Goal: Complete application form: Complete application form

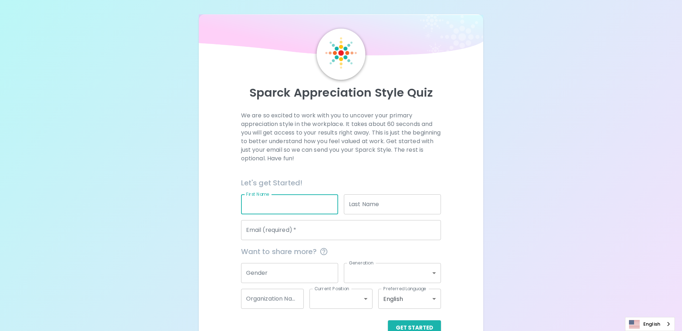
click at [268, 210] on input "First Name" at bounding box center [289, 205] width 97 height 20
type input "[PERSON_NAME]"
click at [365, 208] on input "Last Name" at bounding box center [392, 205] width 97 height 20
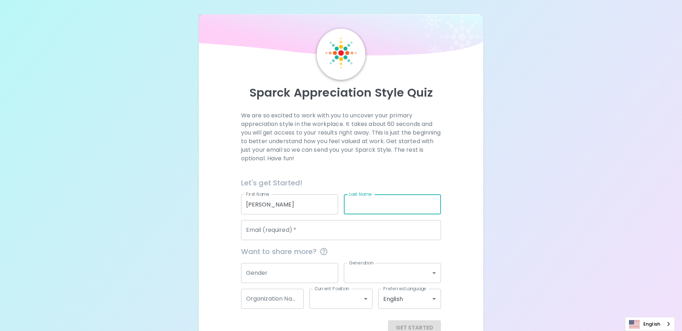
type input "Ghezavati"
click at [297, 233] on input "Email (required)   *" at bounding box center [341, 230] width 200 height 20
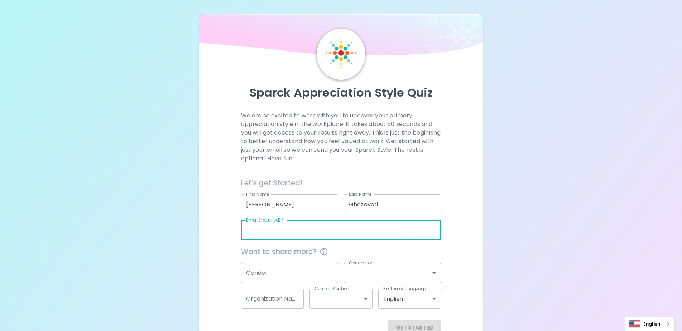
type input "[PERSON_NAME][EMAIL_ADDRESS][PERSON_NAME][DOMAIN_NAME]"
click at [176, 253] on div "Sparck Appreciation Style Quiz We are so excited to work with you to uncover yo…" at bounding box center [341, 175] width 682 height 350
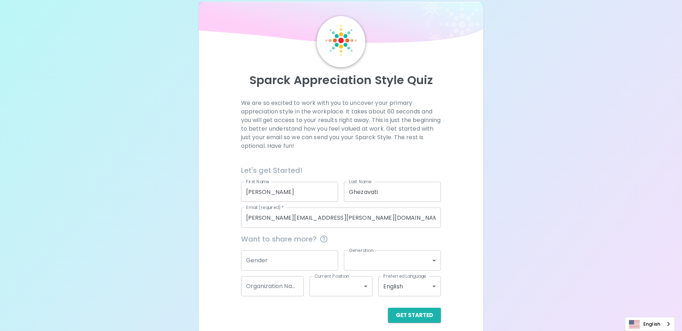
scroll to position [19, 0]
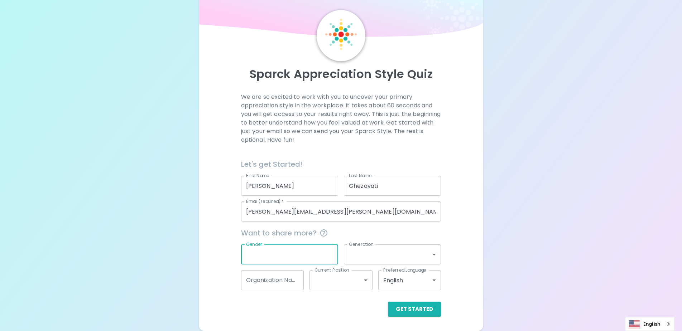
click at [282, 250] on input "Gender" at bounding box center [289, 255] width 97 height 20
type input "[DEMOGRAPHIC_DATA]"
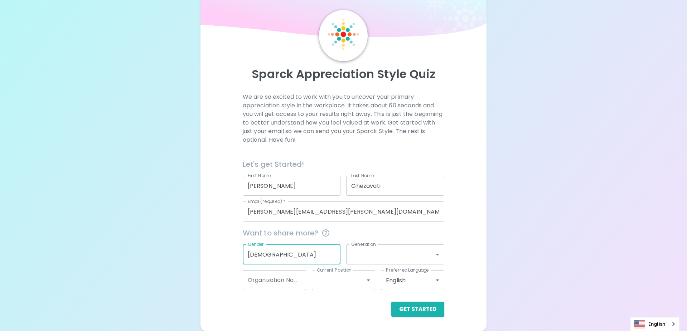
click at [375, 251] on body "Sparck Appreciation Style Quiz We are so excited to work with you to uncover yo…" at bounding box center [343, 156] width 687 height 350
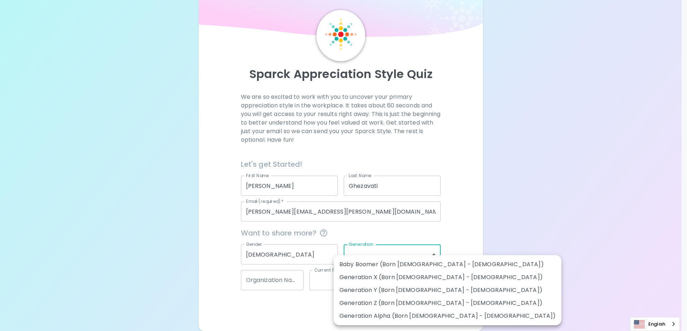
click at [377, 292] on li "Generation Y (Born [DEMOGRAPHIC_DATA] - [DEMOGRAPHIC_DATA])" at bounding box center [448, 290] width 228 height 13
type input "generation_y"
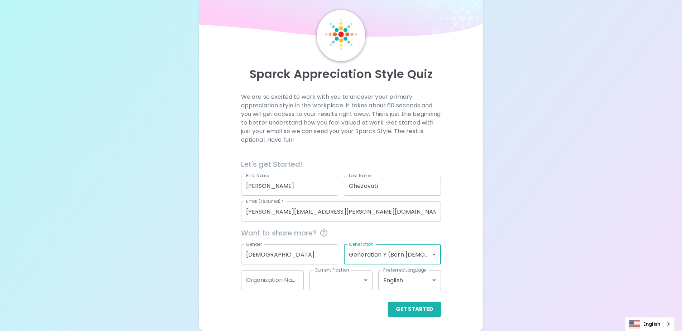
click at [285, 284] on input "Organization Name" at bounding box center [272, 280] width 63 height 20
type input "Reliable TSI"
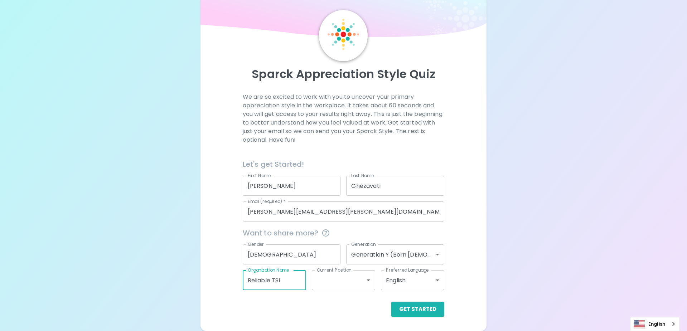
click at [355, 286] on body "Sparck Appreciation Style Quiz We are so excited to work with you to uncover yo…" at bounding box center [343, 156] width 687 height 350
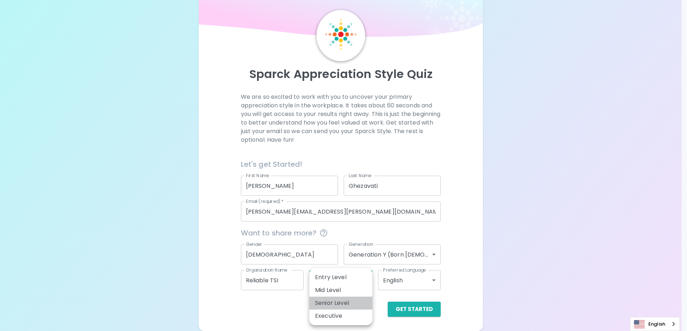
click at [345, 304] on li "Senior Level" at bounding box center [341, 303] width 63 height 13
type input "senior_level"
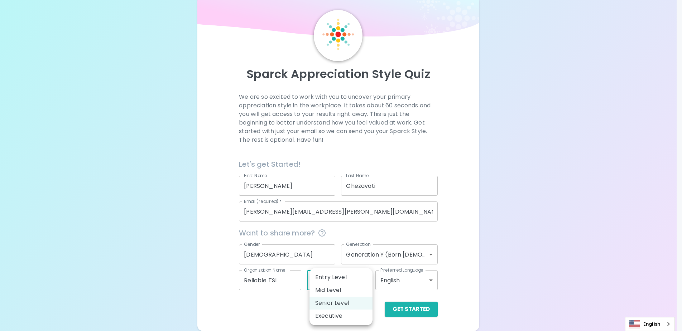
click at [353, 284] on body "Sparck Appreciation Style Quiz We are so excited to work with you to uncover yo…" at bounding box center [341, 156] width 682 height 350
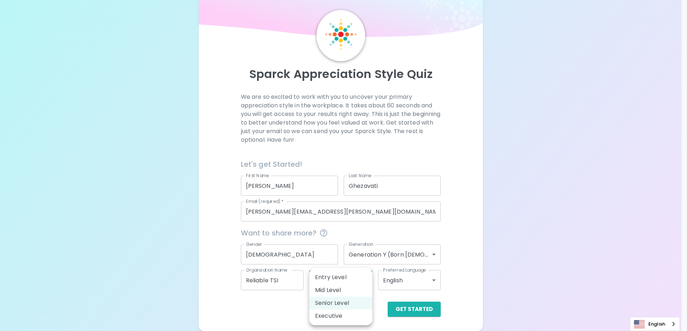
click at [504, 268] on div at bounding box center [343, 165] width 687 height 331
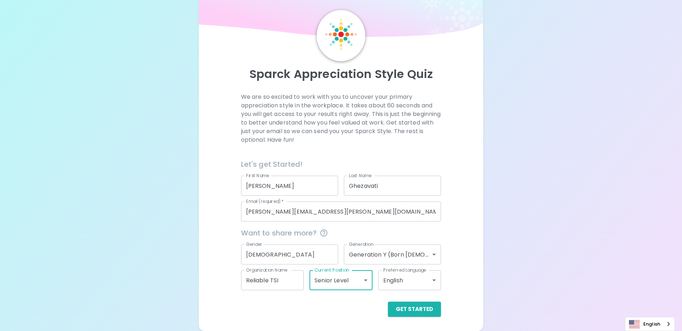
click at [366, 283] on body "Sparck Appreciation Style Quiz We are so excited to work with you to uncover yo…" at bounding box center [341, 156] width 682 height 350
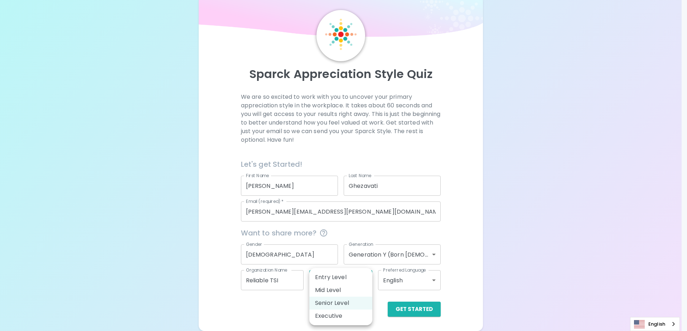
click at [467, 284] on div at bounding box center [343, 165] width 687 height 331
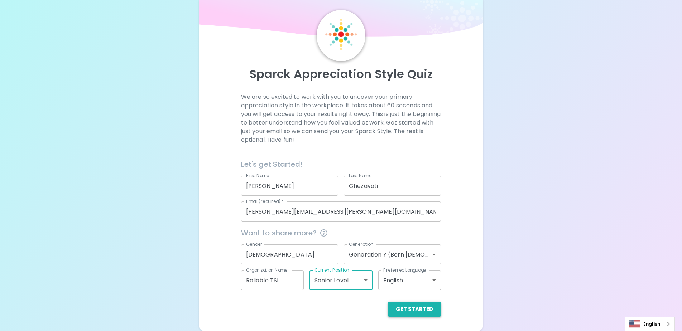
click at [427, 309] on button "Get Started" at bounding box center [414, 309] width 53 height 15
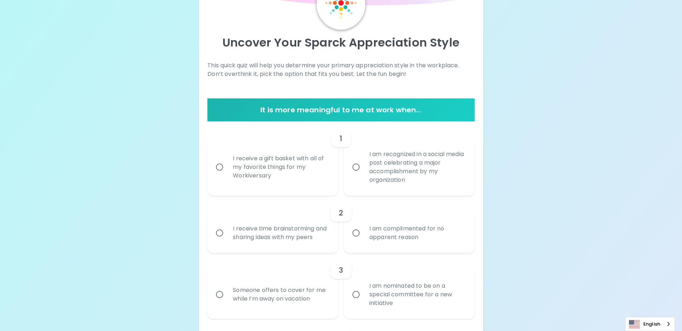
scroll to position [90, 0]
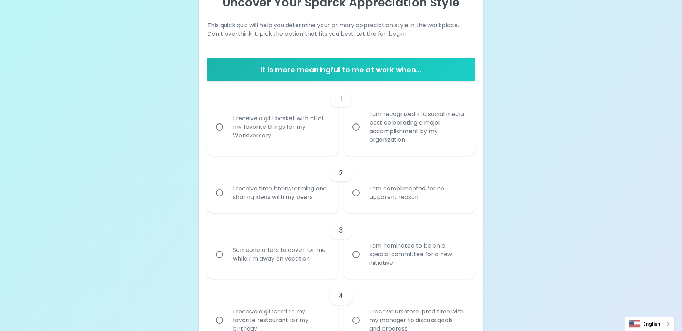
click at [358, 128] on input "I am recognized in a social media post celebrating a major accomplishment by my…" at bounding box center [356, 127] width 15 height 15
radio input "true"
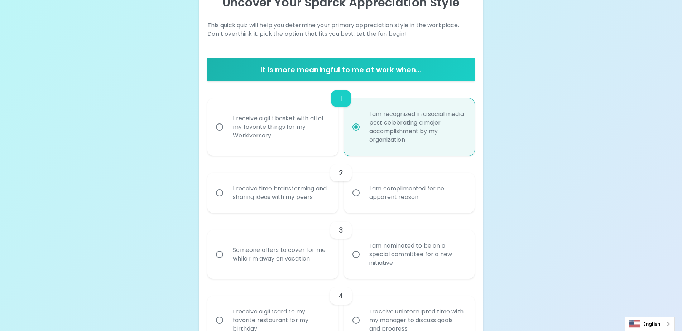
scroll to position [148, 0]
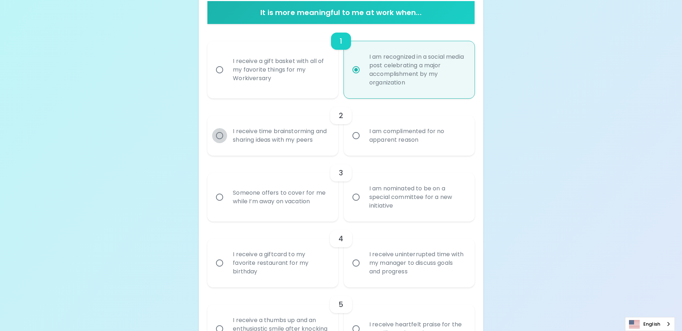
click at [222, 137] on input "I receive time brainstorming and sharing ideas with my peers" at bounding box center [219, 135] width 15 height 15
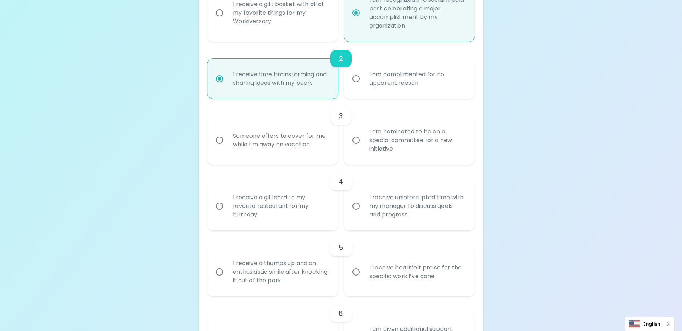
scroll to position [205, 0]
radio input "true"
click at [217, 139] on input "Someone offers to cover for me while I’m away on vacation" at bounding box center [219, 140] width 15 height 15
radio input "false"
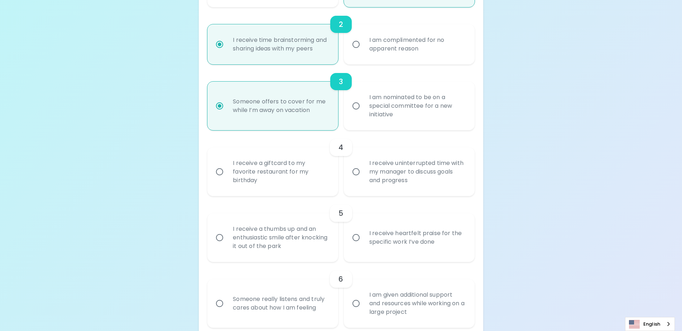
scroll to position [262, 0]
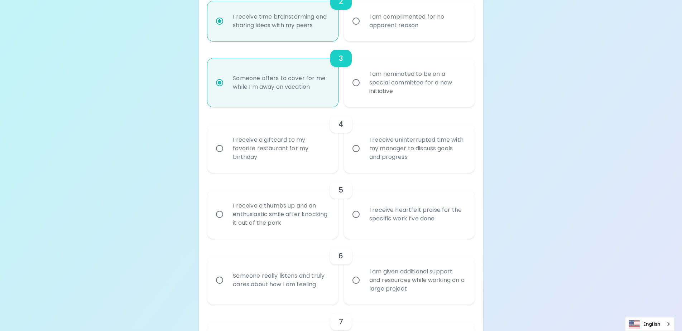
radio input "true"
click at [237, 150] on div "I receive a giftcard to my favorite restaurant for my birthday" at bounding box center [280, 148] width 107 height 43
click at [227, 150] on input "I receive a giftcard to my favorite restaurant for my birthday" at bounding box center [219, 148] width 15 height 15
radio input "false"
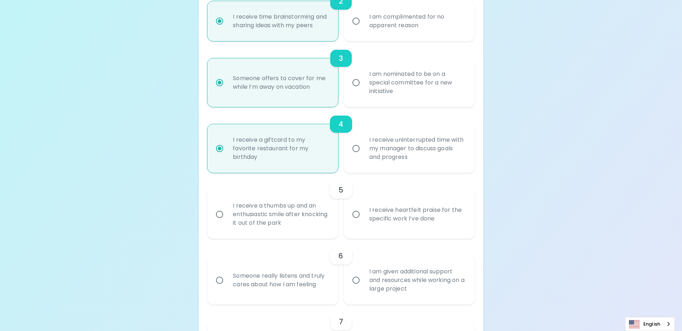
scroll to position [320, 0]
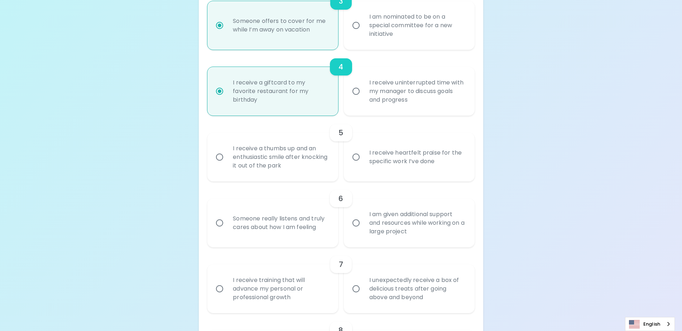
radio input "true"
click at [221, 154] on input "I receive a thumbs up and an enthusiastic smile after knocking it out of the pa…" at bounding box center [219, 157] width 15 height 15
radio input "false"
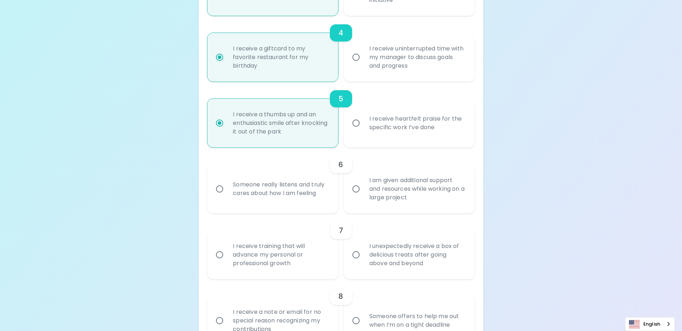
scroll to position [377, 0]
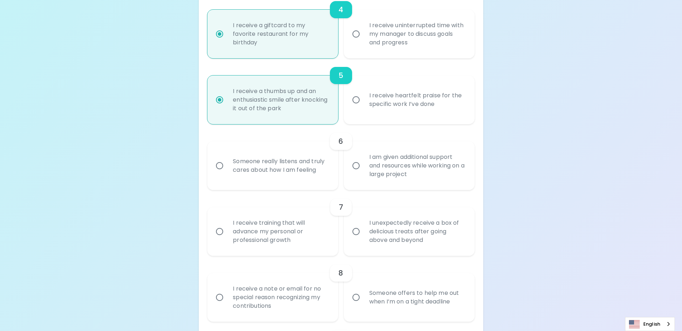
radio input "true"
click at [224, 163] on input "Someone really listens and truly cares about how I am feeling" at bounding box center [219, 165] width 15 height 15
radio input "false"
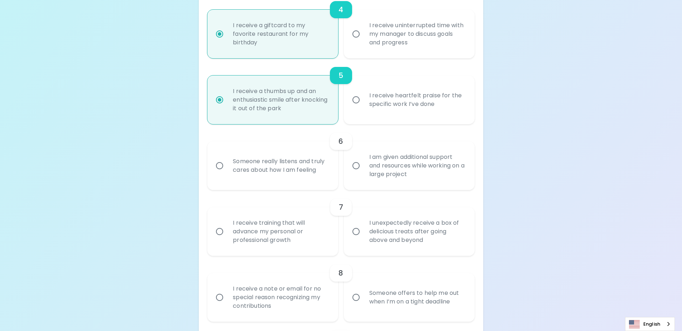
radio input "false"
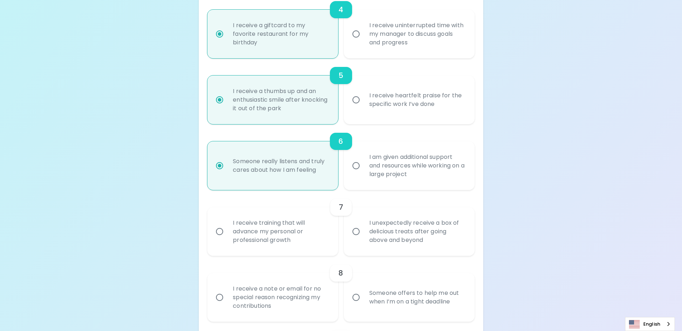
scroll to position [434, 0]
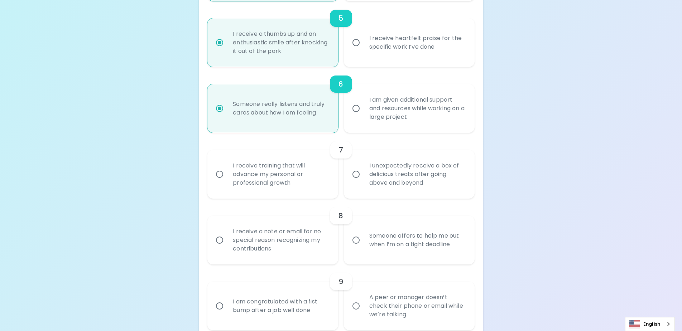
radio input "true"
click at [223, 174] on input "I receive training that will advance my personal or professional growth" at bounding box center [219, 174] width 15 height 15
radio input "false"
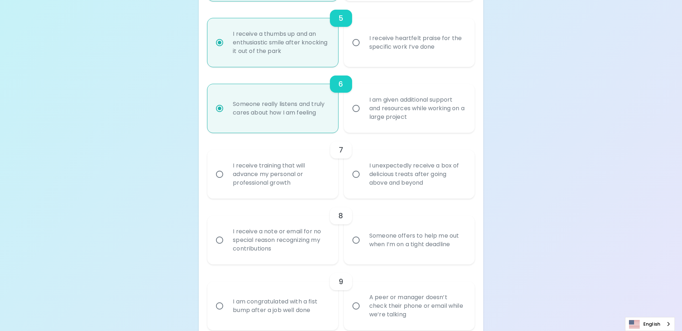
radio input "false"
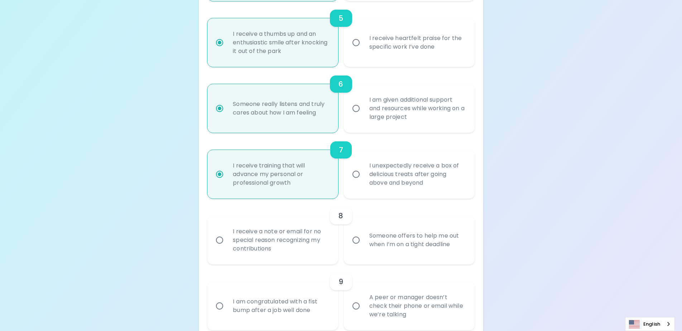
scroll to position [491, 0]
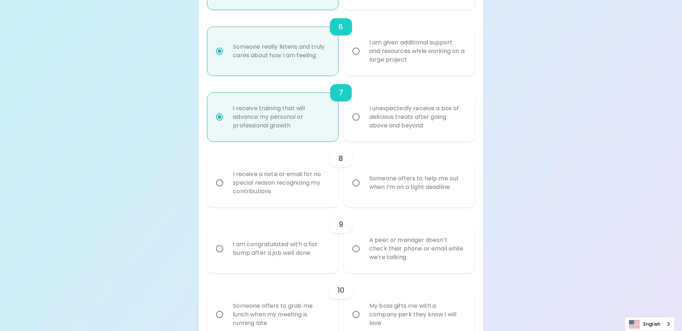
radio input "true"
click at [220, 187] on input "I receive a note or email for no special reason recognizing my contributions" at bounding box center [219, 183] width 15 height 15
radio input "false"
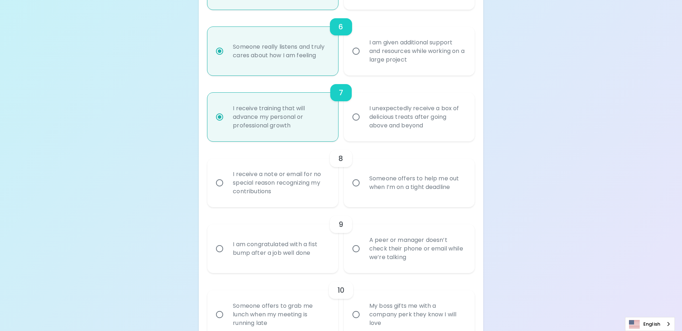
radio input "false"
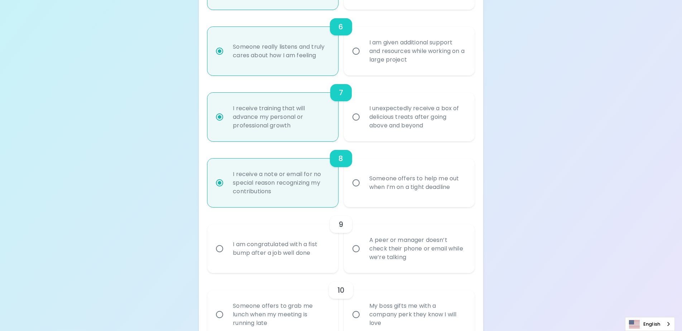
scroll to position [549, 0]
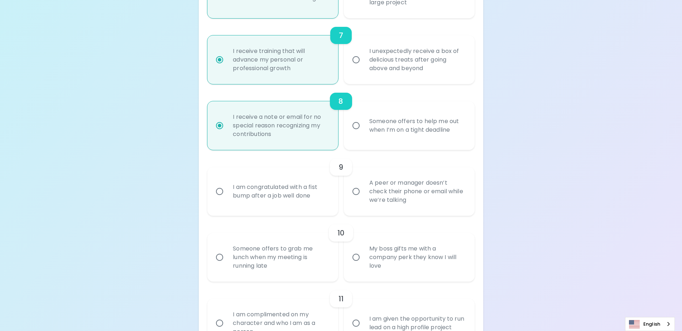
radio input "true"
click at [360, 125] on input "Someone offers to help me out when I’m on a tight deadline" at bounding box center [356, 125] width 15 height 15
radio input "false"
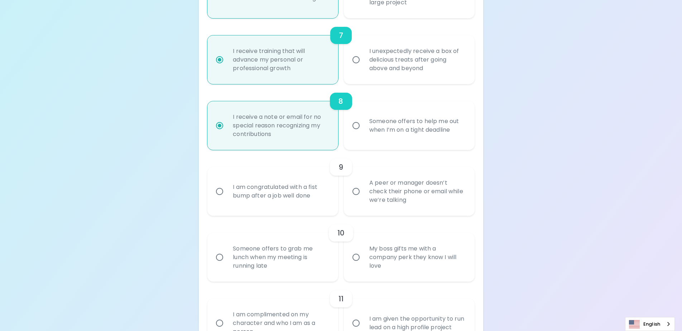
radio input "false"
radio input "true"
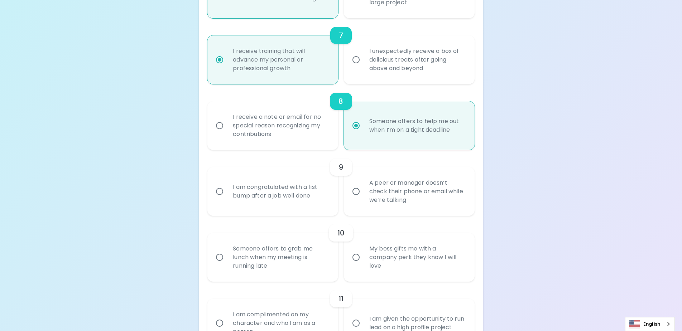
radio input "true"
click at [361, 189] on input "A peer or manager doesn’t check their phone or email while we’re talking" at bounding box center [356, 191] width 15 height 15
radio input "false"
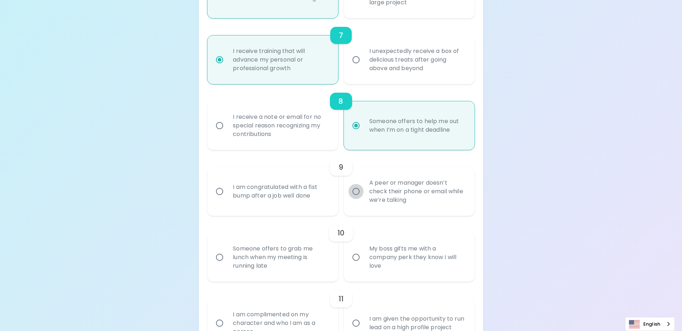
radio input "false"
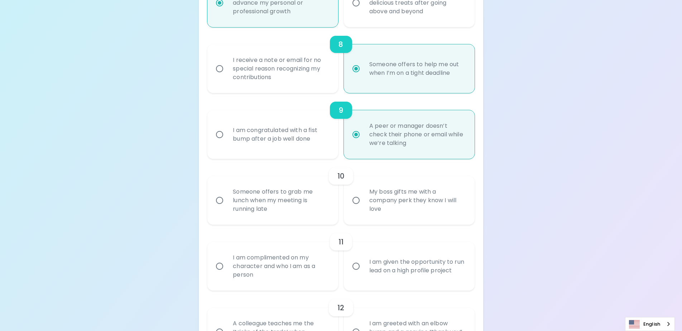
scroll to position [606, 0]
radio input "true"
click at [258, 195] on div "Someone offers to grab me lunch when my meeting is running late" at bounding box center [280, 200] width 107 height 43
click at [227, 195] on input "Someone offers to grab me lunch when my meeting is running late" at bounding box center [219, 200] width 15 height 15
radio input "false"
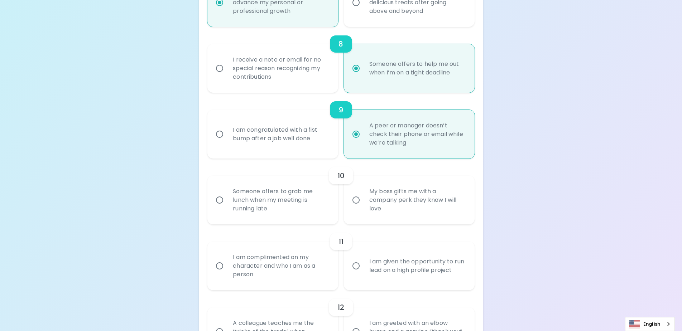
radio input "false"
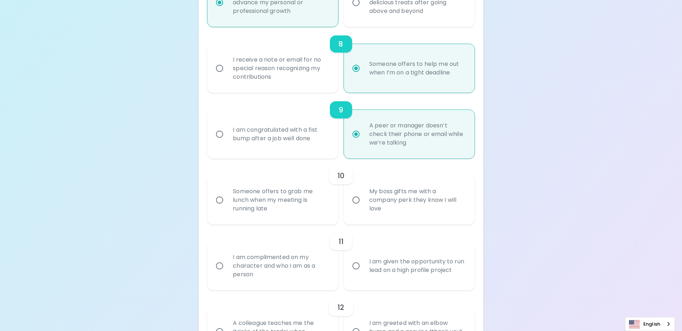
radio input "false"
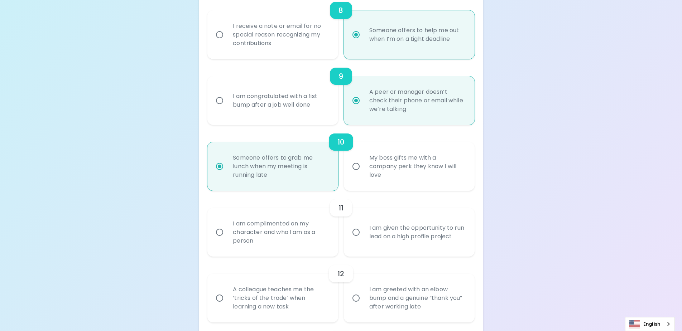
scroll to position [663, 0]
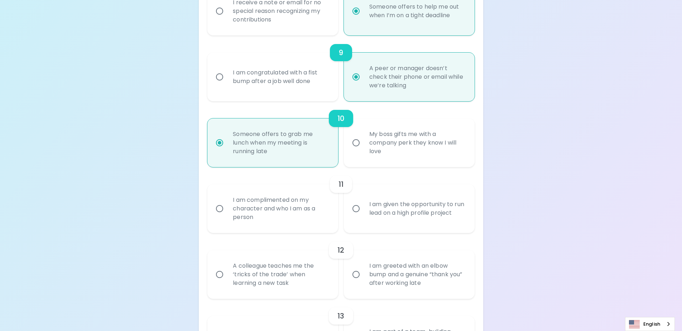
radio input "true"
click at [233, 205] on div "I am complimented on my character and who I am as a person" at bounding box center [280, 208] width 107 height 43
click at [227, 205] on input "I am complimented on my character and who I am as a person" at bounding box center [219, 208] width 15 height 15
radio input "false"
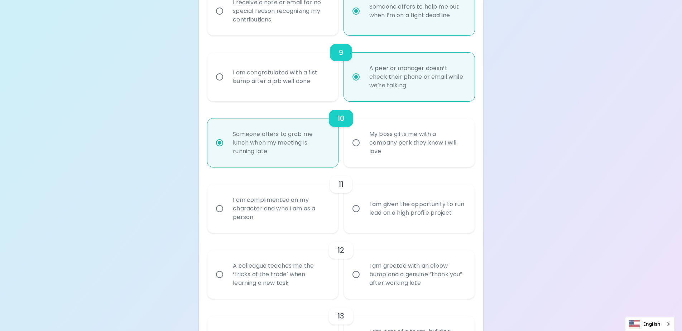
radio input "false"
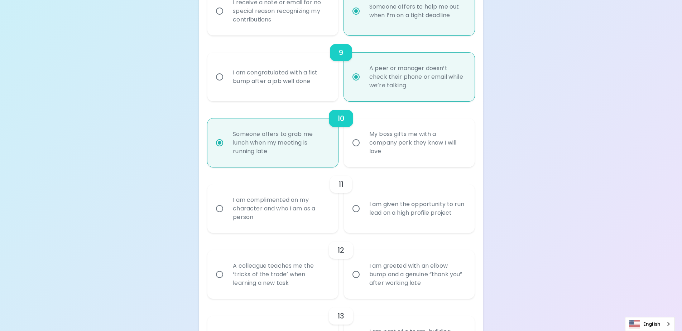
radio input "false"
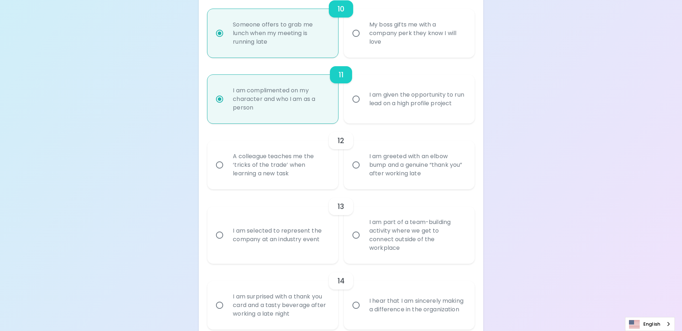
scroll to position [757, 0]
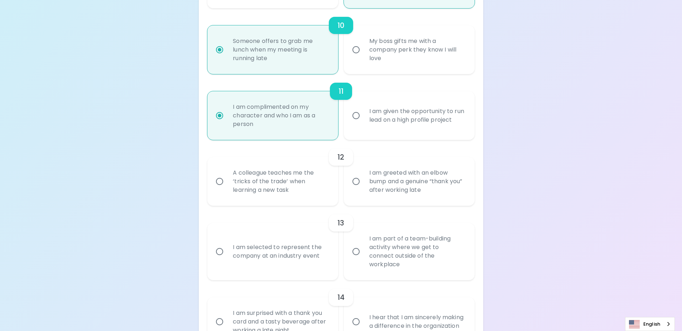
radio input "true"
click at [221, 182] on input "A colleague teaches me the ‘tricks of the trade’ when learning a new task" at bounding box center [219, 181] width 15 height 15
radio input "false"
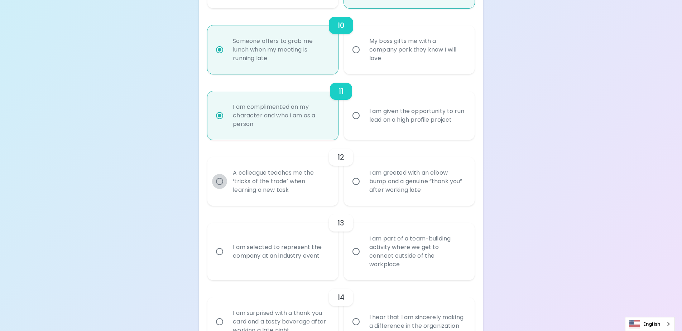
radio input "false"
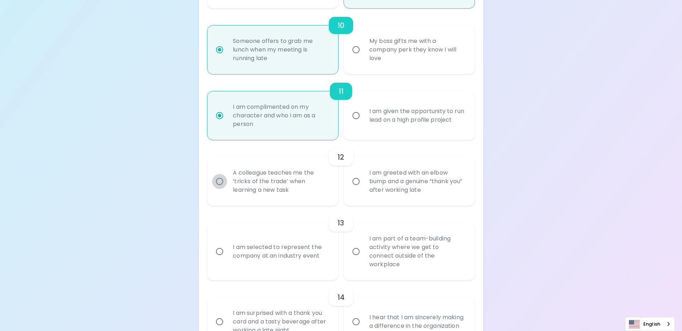
radio input "false"
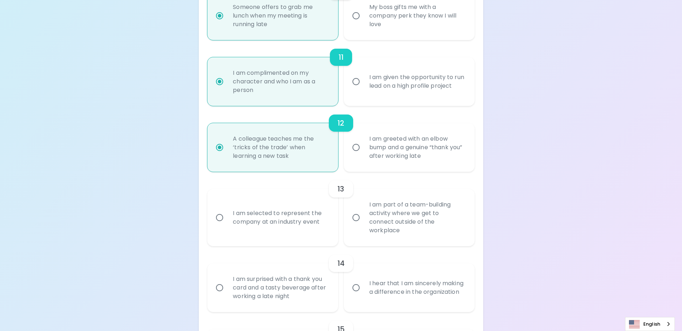
scroll to position [814, 0]
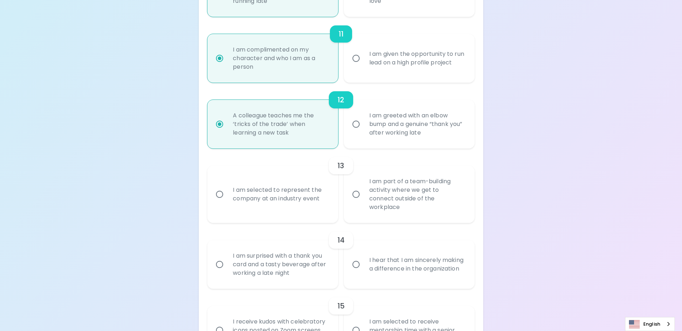
radio input "true"
click at [391, 186] on div "I am part of a team-building activity where we get to connect outside of the wo…" at bounding box center [417, 195] width 107 height 52
click at [364, 187] on input "I am part of a team-building activity where we get to connect outside of the wo…" at bounding box center [356, 194] width 15 height 15
radio input "false"
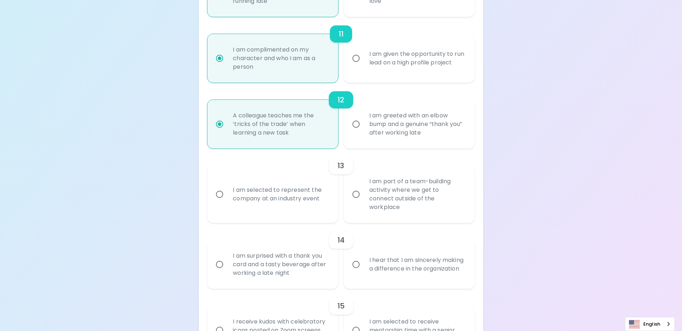
radio input "false"
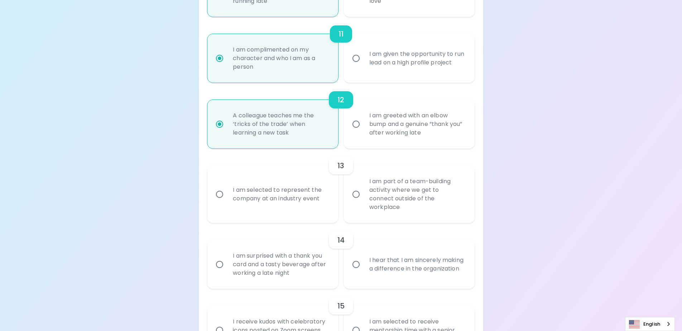
radio input "false"
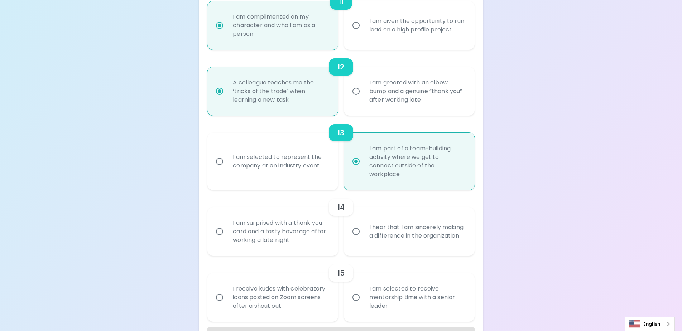
scroll to position [864, 0]
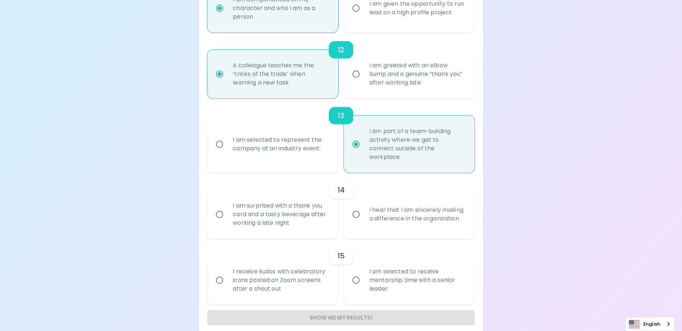
radio input "true"
click at [377, 210] on div "I hear that I am sincerely making a difference in the organization" at bounding box center [417, 214] width 107 height 34
click at [364, 210] on input "I hear that I am sincerely making a difference in the organization" at bounding box center [356, 214] width 15 height 15
radio input "false"
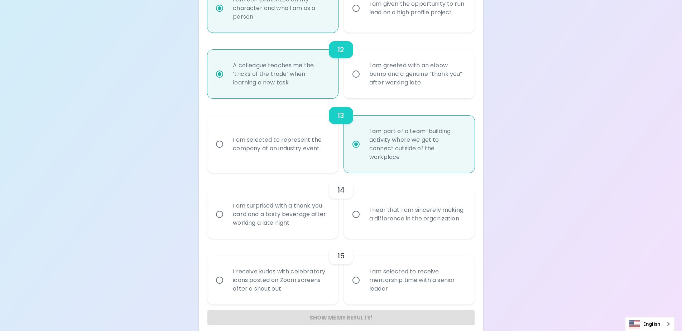
radio input "false"
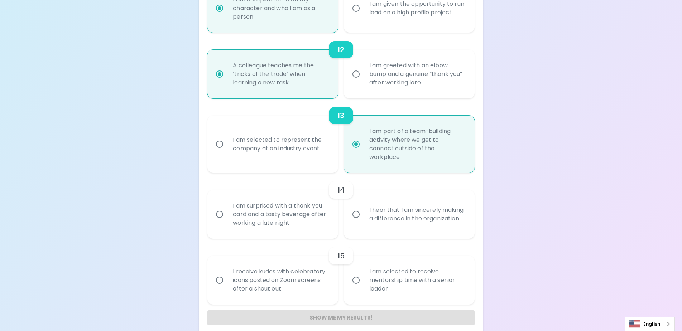
radio input "false"
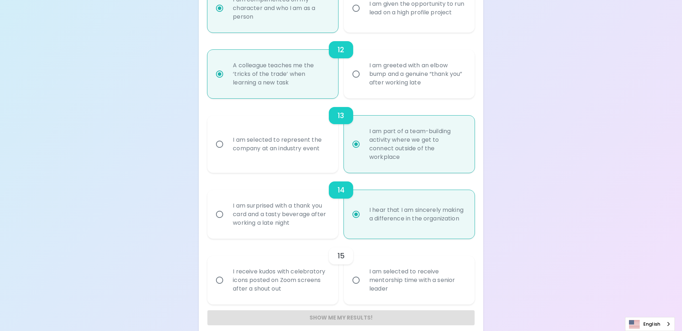
radio input "true"
click at [388, 268] on div "I am selected to receive mentorship time with a senior leader" at bounding box center [417, 280] width 107 height 43
click at [364, 273] on input "I am selected to receive mentorship time with a senior leader" at bounding box center [356, 280] width 15 height 15
radio input "false"
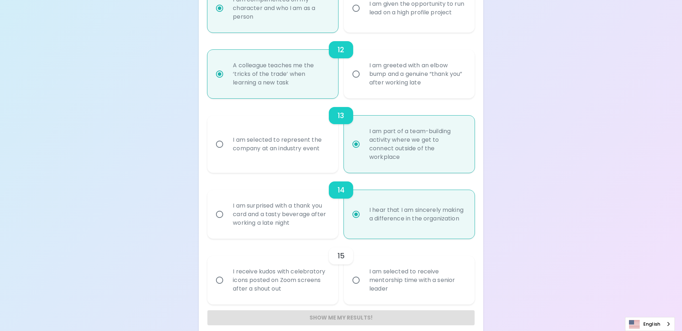
radio input "false"
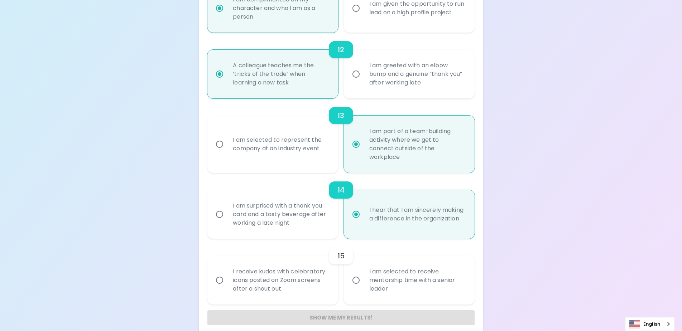
radio input "false"
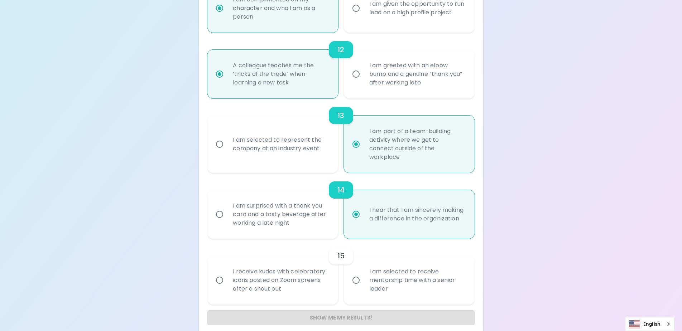
radio input "false"
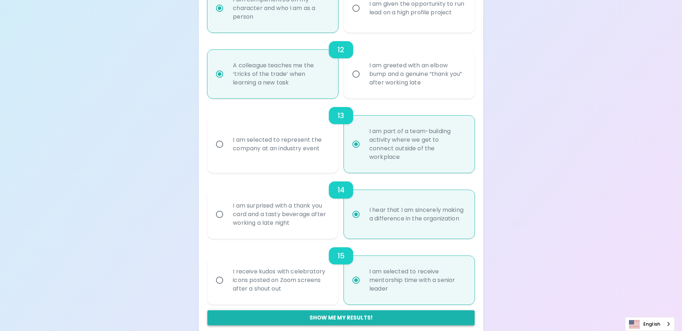
radio input "true"
click at [339, 311] on button "Show me my results!" at bounding box center [340, 318] width 267 height 15
radio input "false"
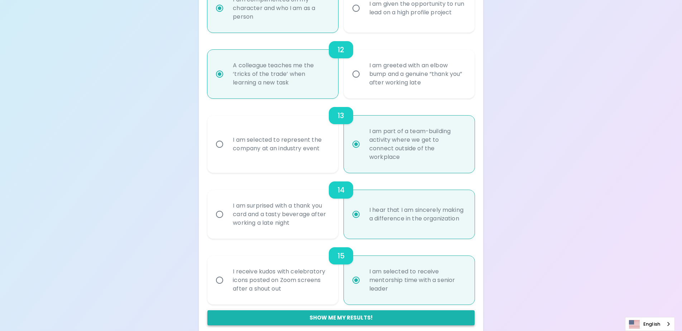
radio input "false"
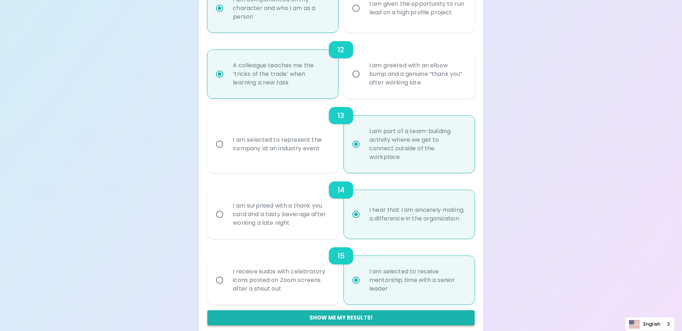
radio input "false"
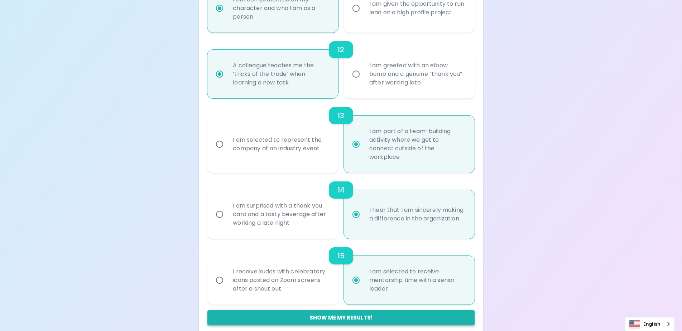
radio input "false"
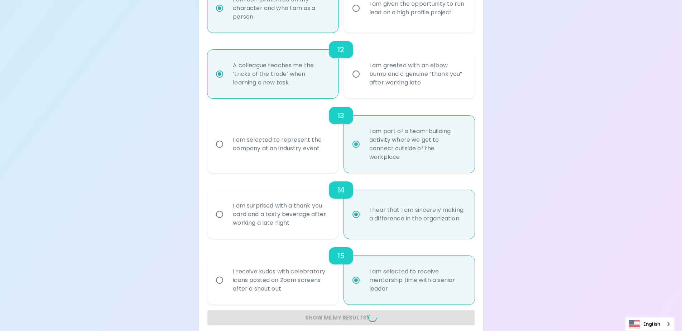
radio input "false"
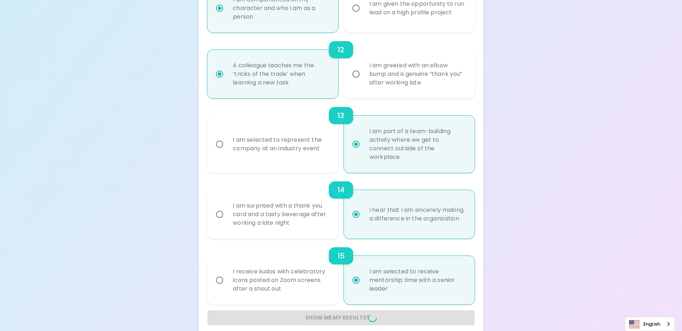
radio input "false"
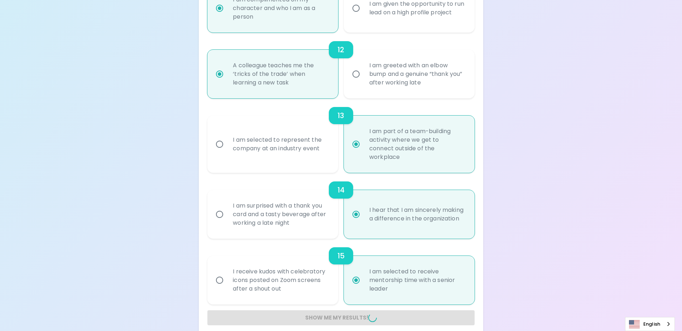
radio input "false"
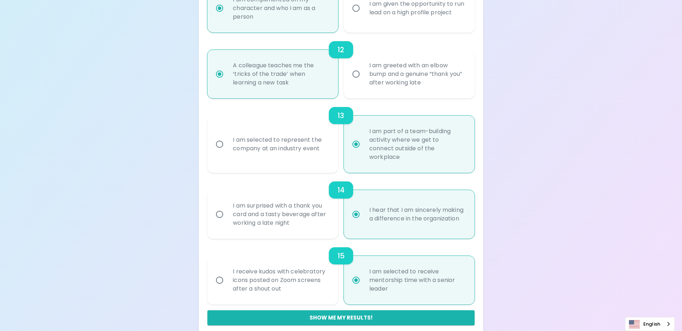
scroll to position [447, 0]
